Goal: Task Accomplishment & Management: Complete application form

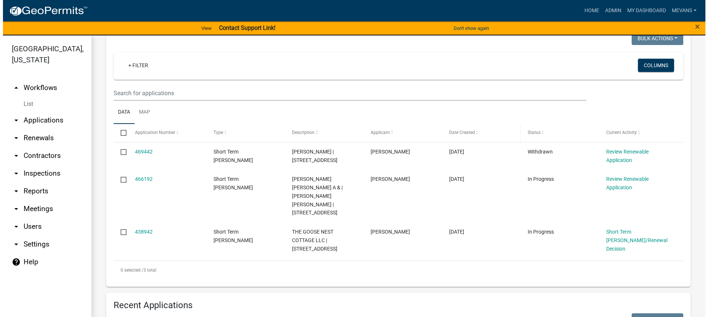
scroll to position [111, 0]
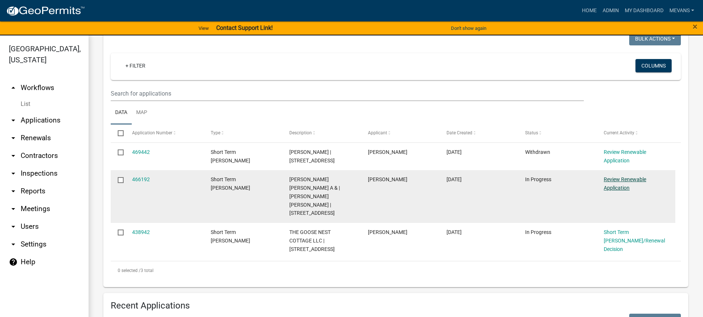
click at [633, 179] on link "Review Renewable Application" at bounding box center [624, 183] width 42 height 14
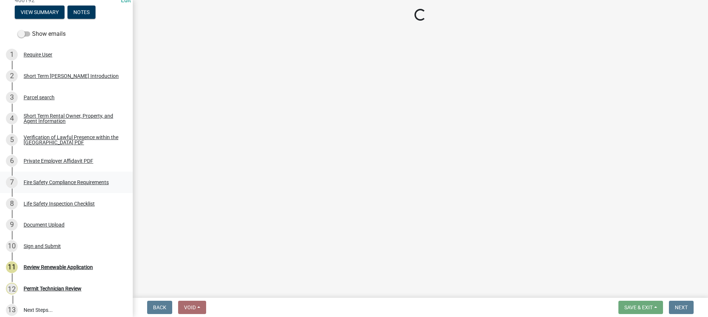
scroll to position [146, 0]
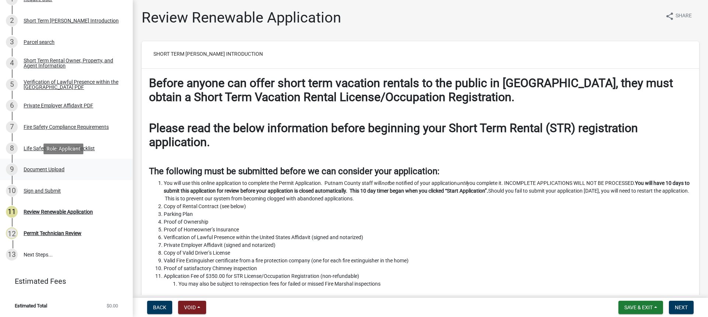
click at [40, 171] on div "Document Upload" at bounding box center [44, 169] width 41 height 5
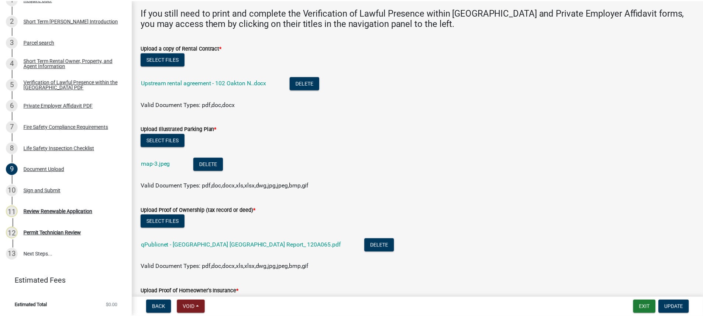
scroll to position [0, 0]
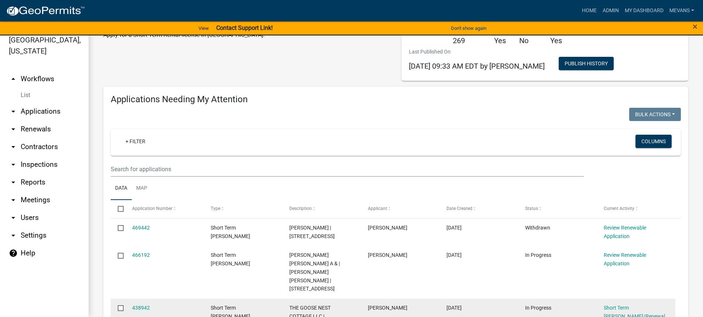
scroll to position [74, 0]
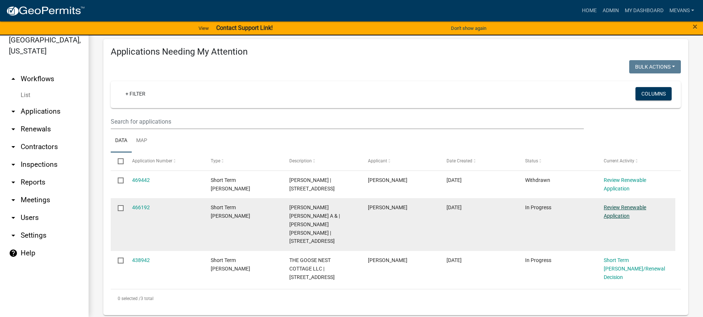
click at [617, 205] on link "Review Renewable Application" at bounding box center [624, 211] width 42 height 14
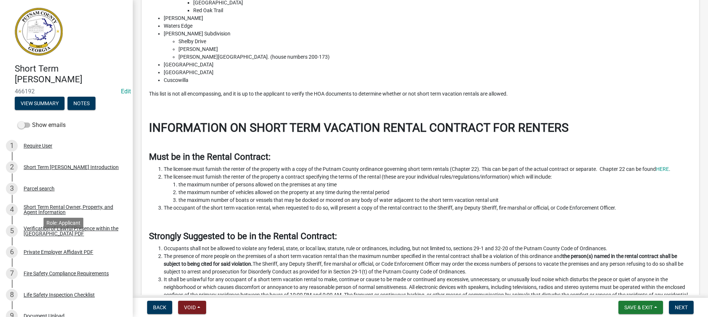
scroll to position [146, 0]
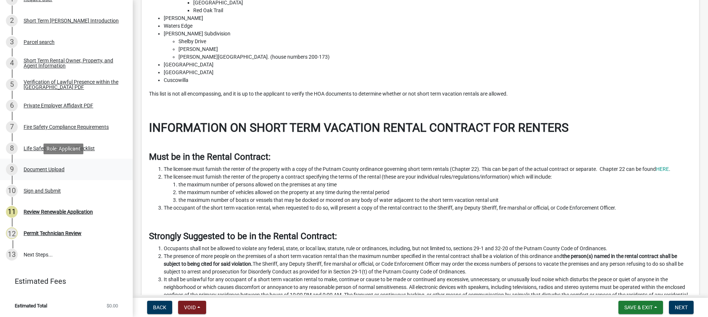
click at [46, 168] on div "Document Upload" at bounding box center [44, 169] width 41 height 5
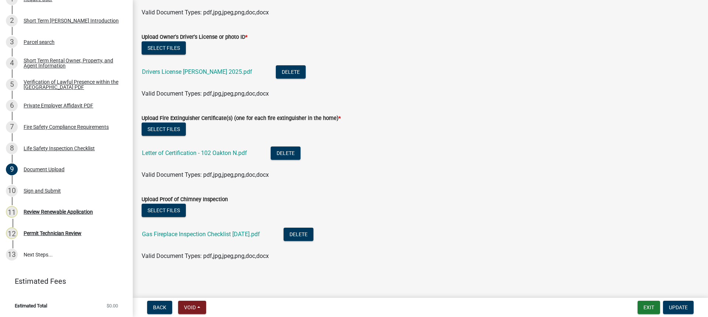
scroll to position [571, 0]
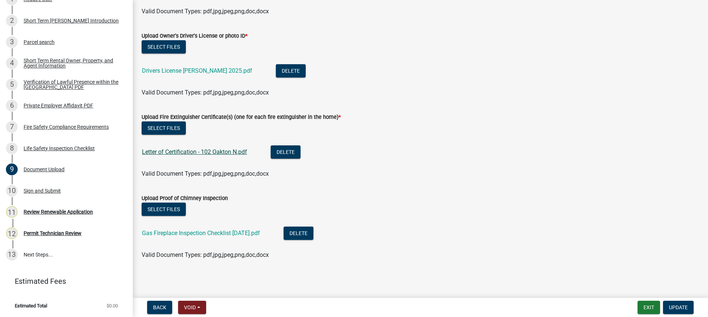
click at [188, 153] on link "Letter of Certification - 102 Oakton N.pdf" at bounding box center [194, 151] width 105 height 7
click at [252, 235] on link "Gas Fireplace Inspection Checklist [DATE].pdf" at bounding box center [201, 232] width 118 height 7
click at [686, 305] on span "Update" at bounding box center [678, 307] width 19 height 6
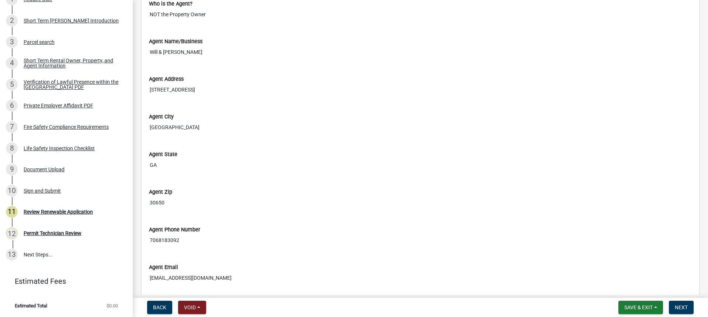
scroll to position [2360, 0]
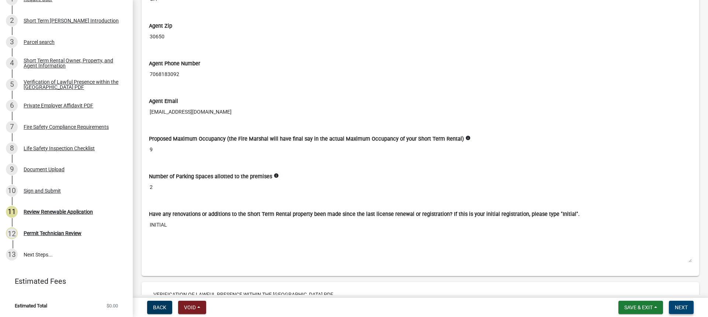
click at [685, 311] on button "Next" at bounding box center [681, 307] width 25 height 13
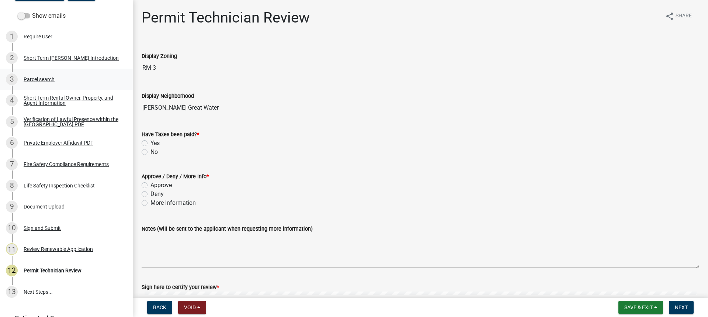
scroll to position [0, 0]
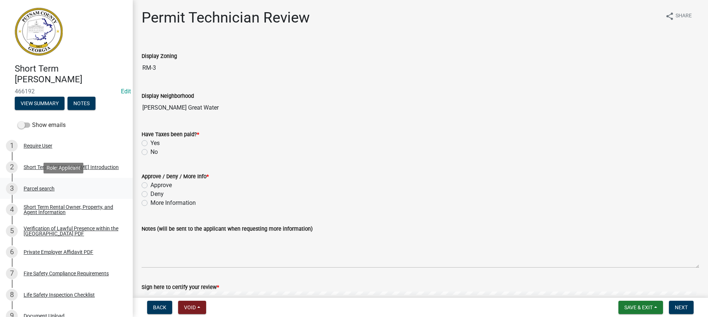
click at [31, 188] on div "Parcel search" at bounding box center [39, 188] width 31 height 5
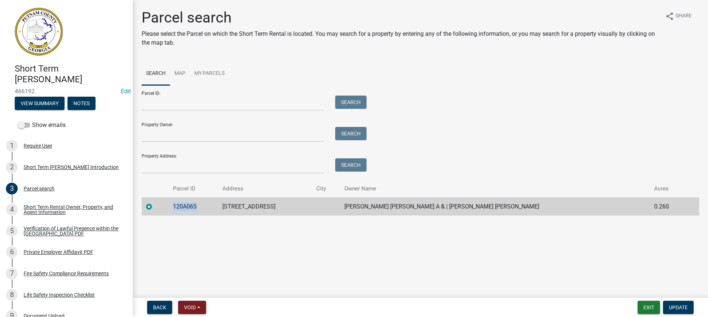
drag, startPoint x: 212, startPoint y: 201, endPoint x: 167, endPoint y: 208, distance: 45.5
click at [167, 208] on tr "120A065 102 OAKTON NORTH [PERSON_NAME] [PERSON_NAME] A & | [PERSON_NAME] [PERSO…" at bounding box center [421, 206] width 558 height 18
copy td "120A065"
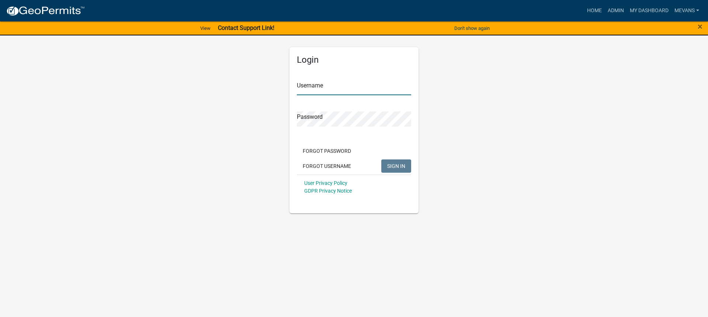
type input "Mevans"
click at [396, 164] on span "SIGN IN" at bounding box center [396, 166] width 18 height 6
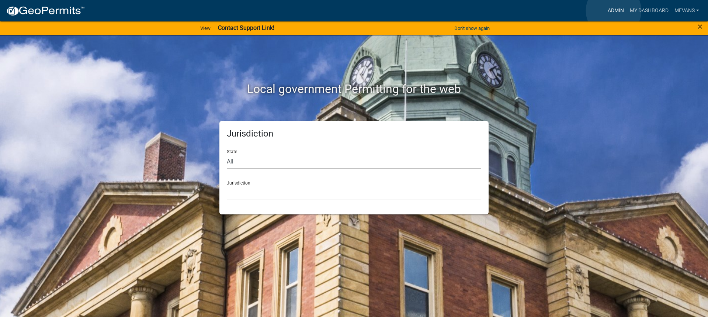
click at [614, 11] on link "Admin" at bounding box center [616, 11] width 22 height 14
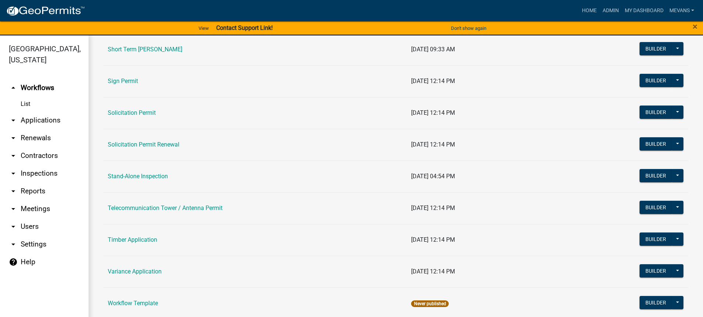
scroll to position [996, 0]
click at [181, 51] on link "Short Term [PERSON_NAME]" at bounding box center [145, 49] width 74 height 7
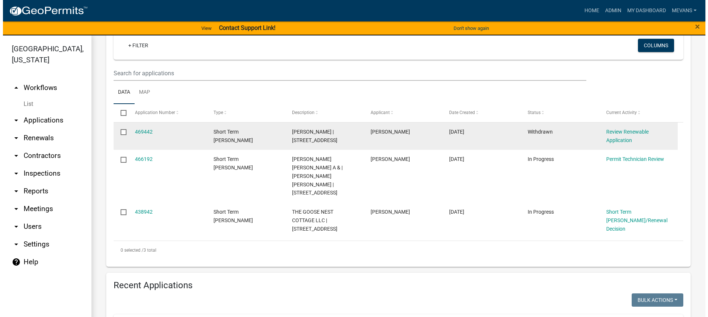
scroll to position [111, 0]
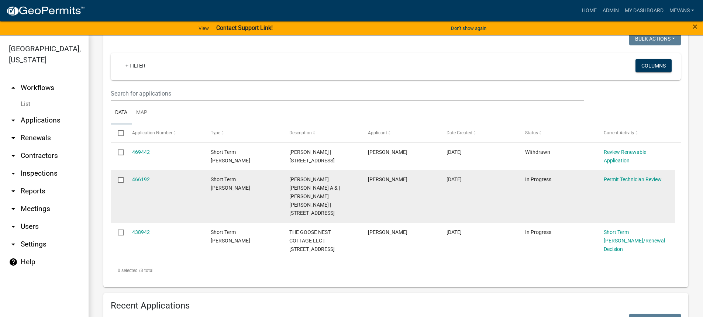
click at [629, 175] on div "Permit Technician Review" at bounding box center [635, 179] width 65 height 8
click at [625, 175] on div "Permit Technician Review" at bounding box center [635, 179] width 65 height 8
click at [620, 178] on link "Permit Technician Review" at bounding box center [632, 179] width 58 height 6
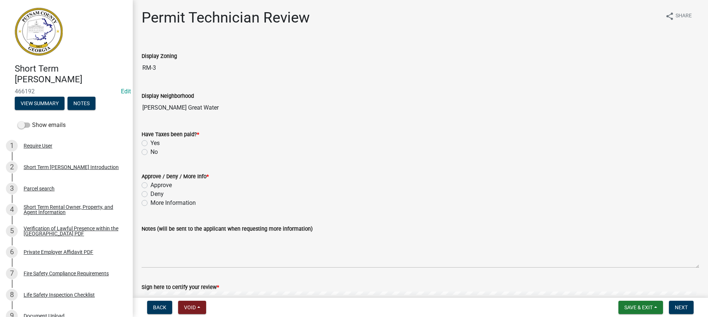
click at [150, 142] on label "Yes" at bounding box center [154, 143] width 9 height 9
click at [150, 142] on input "Yes" at bounding box center [152, 141] width 5 height 5
radio input "true"
click at [150, 185] on label "Approve" at bounding box center [160, 185] width 21 height 9
click at [150, 185] on input "Approve" at bounding box center [152, 183] width 5 height 5
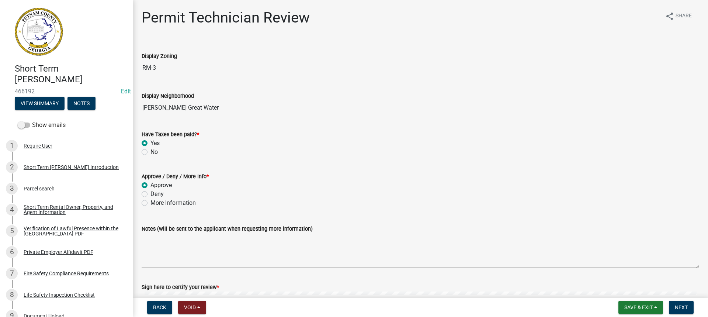
radio input "true"
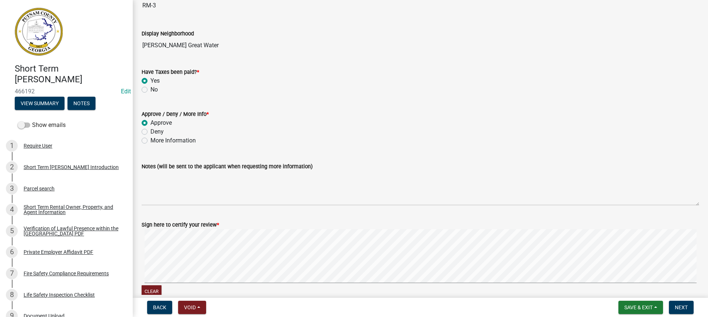
scroll to position [102, 0]
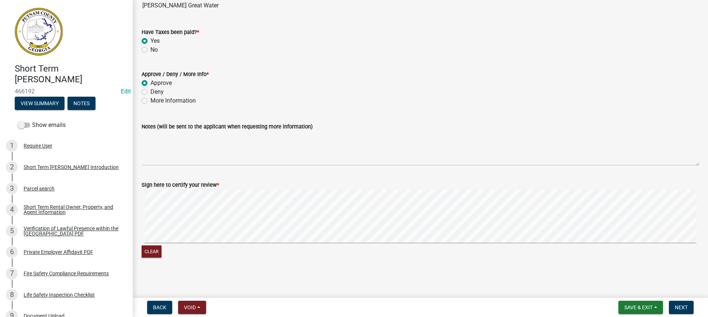
click at [447, 246] on div "Clear" at bounding box center [421, 224] width 558 height 70
click at [684, 306] on span "Next" at bounding box center [681, 307] width 13 height 6
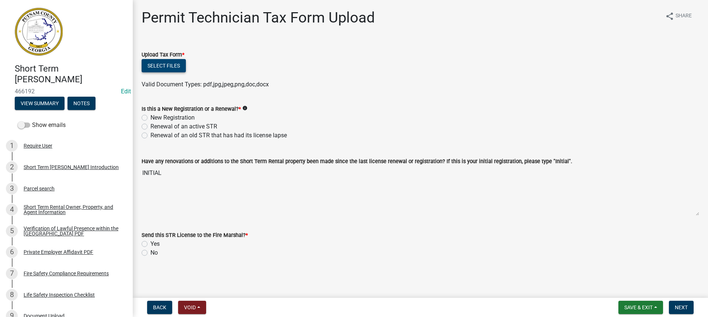
click at [155, 66] on button "Select files" at bounding box center [164, 65] width 44 height 13
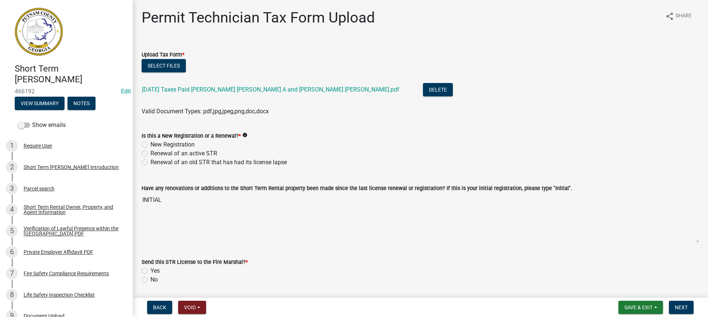
click at [150, 144] on label "New Registration" at bounding box center [172, 144] width 44 height 9
click at [150, 144] on input "New Registration" at bounding box center [152, 142] width 5 height 5
radio input "true"
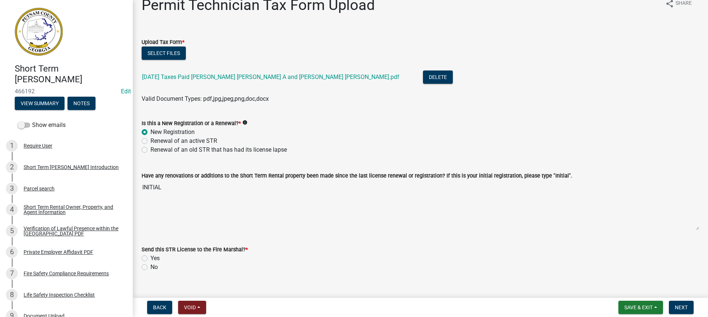
scroll to position [25, 0]
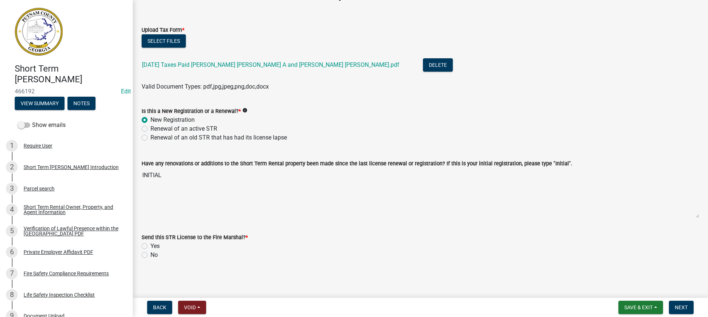
click at [150, 247] on label "Yes" at bounding box center [154, 246] width 9 height 9
click at [150, 246] on input "Yes" at bounding box center [152, 244] width 5 height 5
radio input "true"
click at [679, 304] on span "Next" at bounding box center [681, 307] width 13 height 6
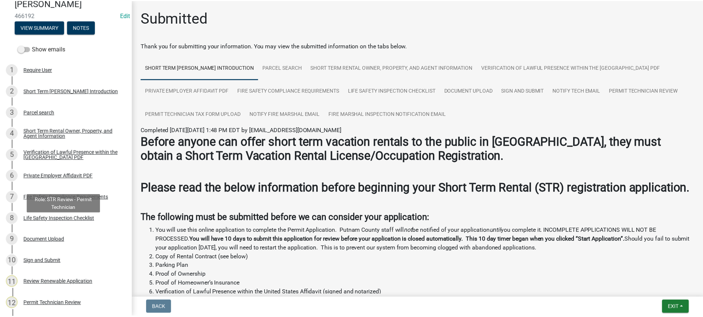
scroll to position [189, 0]
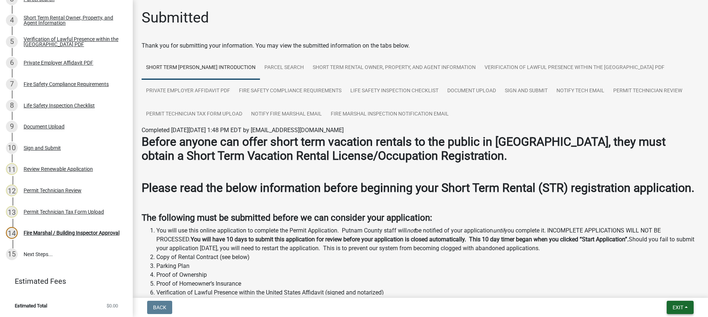
click at [684, 305] on button "Exit" at bounding box center [680, 307] width 27 height 13
click at [675, 287] on button "Save & Exit" at bounding box center [664, 288] width 59 height 18
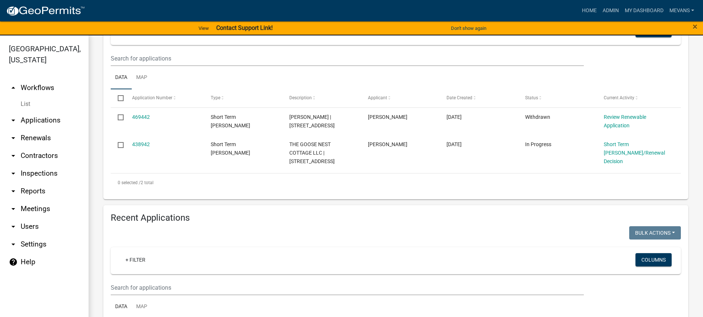
scroll to position [148, 0]
